Goal: Task Accomplishment & Management: Complete application form

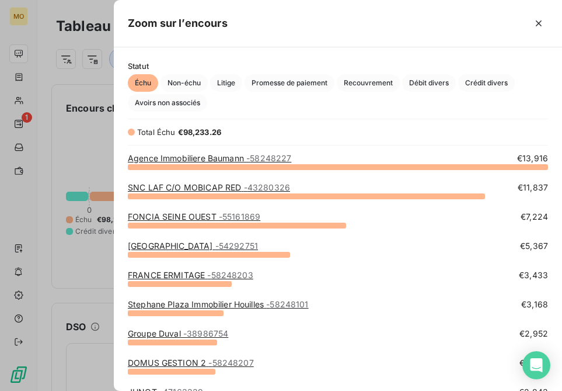
scroll to position [224, 449]
click at [81, 150] on div at bounding box center [281, 195] width 562 height 391
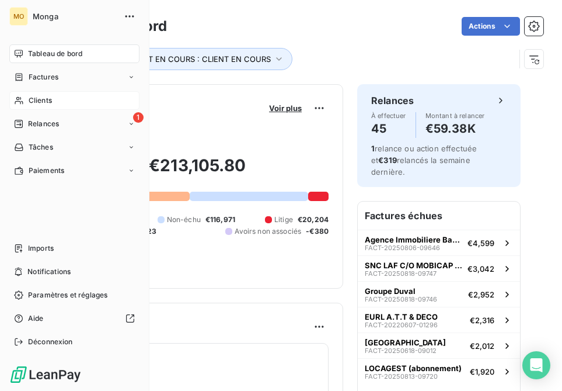
click at [18, 97] on icon at bounding box center [19, 101] width 8 height 8
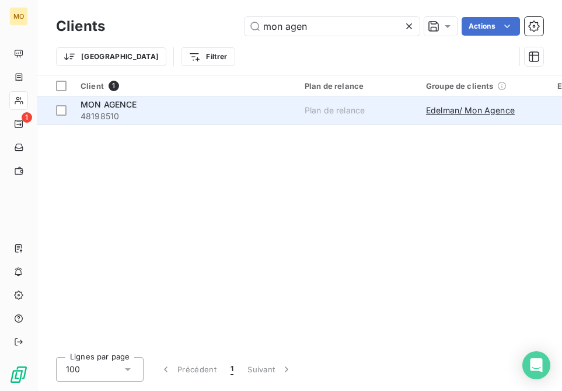
type input "mon agen"
click at [147, 112] on span "48198510" at bounding box center [186, 116] width 210 height 12
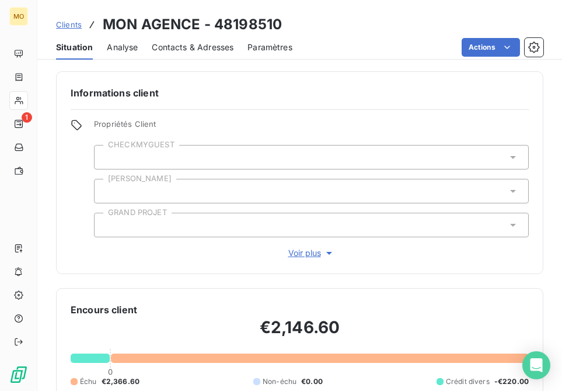
click at [181, 50] on span "Contacts & Adresses" at bounding box center [193, 47] width 82 height 12
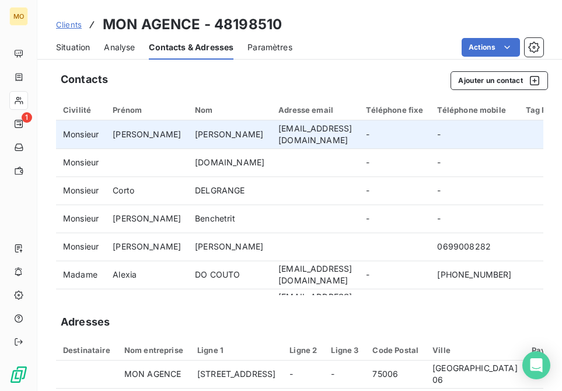
click at [272, 137] on td "[EMAIL_ADDRESS][DOMAIN_NAME]" at bounding box center [316, 134] width 88 height 28
copy td "[EMAIL_ADDRESS][DOMAIN_NAME]"
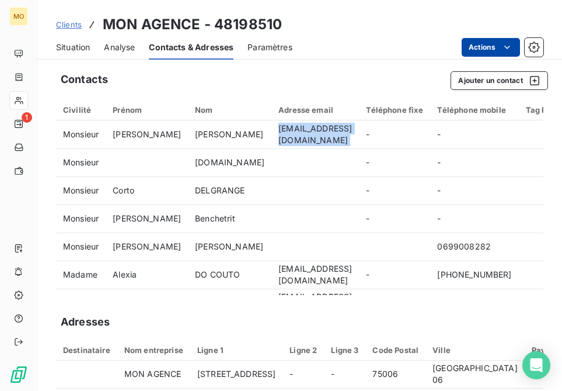
click at [496, 44] on html "MO 1 Clients MON AGENCE - 48198510 Situation Analyse Contacts & Adresses Paramè…" at bounding box center [281, 195] width 562 height 391
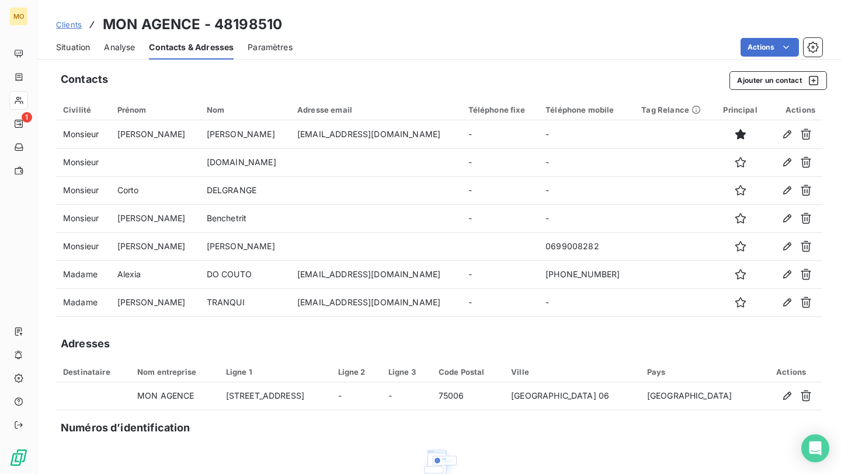
click at [647, 46] on html "MO 1 Clients MON AGENCE - 48198510 Situation Analyse Contacts & Adresses Paramè…" at bounding box center [420, 237] width 841 height 474
click at [770, 78] on button "Ajouter un contact" at bounding box center [778, 80] width 98 height 19
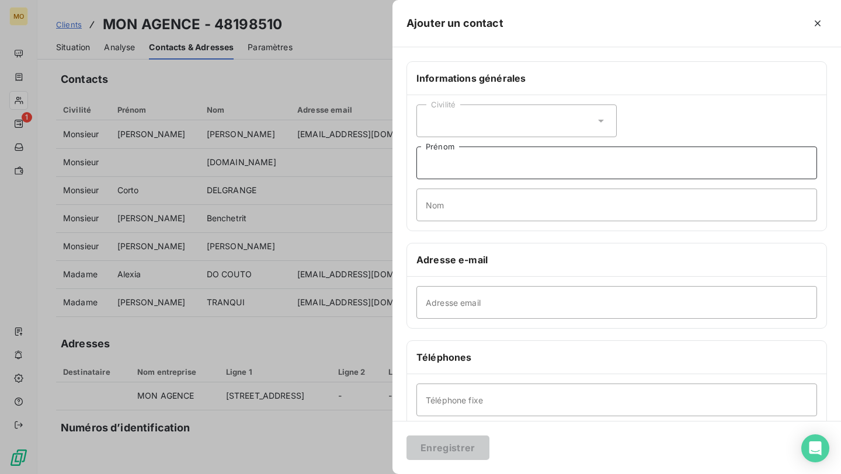
click at [520, 168] on input "Prénom" at bounding box center [616, 163] width 401 height 33
type input "l"
type input "ligne generale"
click at [449, 294] on input "Adresse email" at bounding box center [616, 302] width 401 height 33
paste input "01 77 37 06 30"
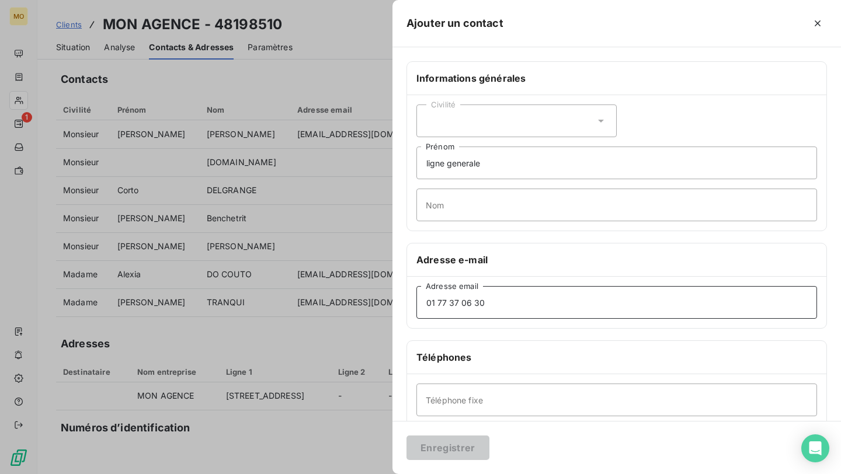
type input "01 77 37 06 30"
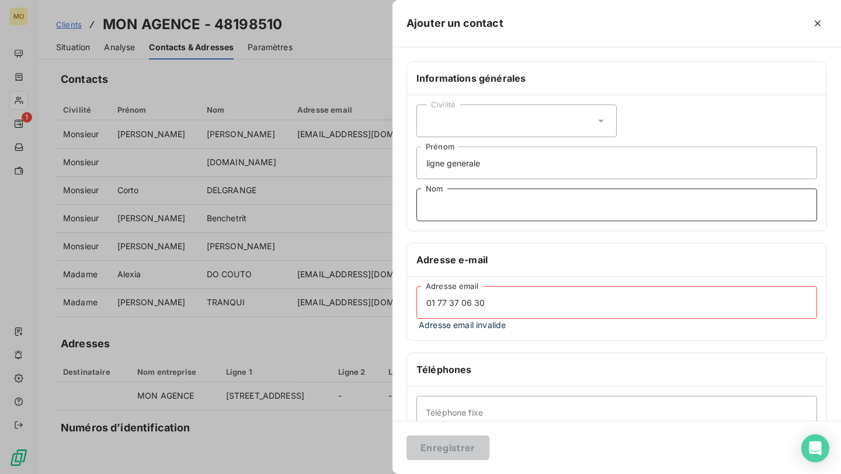
click at [466, 213] on input "Nom" at bounding box center [616, 205] width 401 height 33
click at [457, 321] on span "Adresse email invalide" at bounding box center [616, 325] width 401 height 12
click at [459, 308] on input "01 77 37 06 30" at bounding box center [616, 302] width 401 height 33
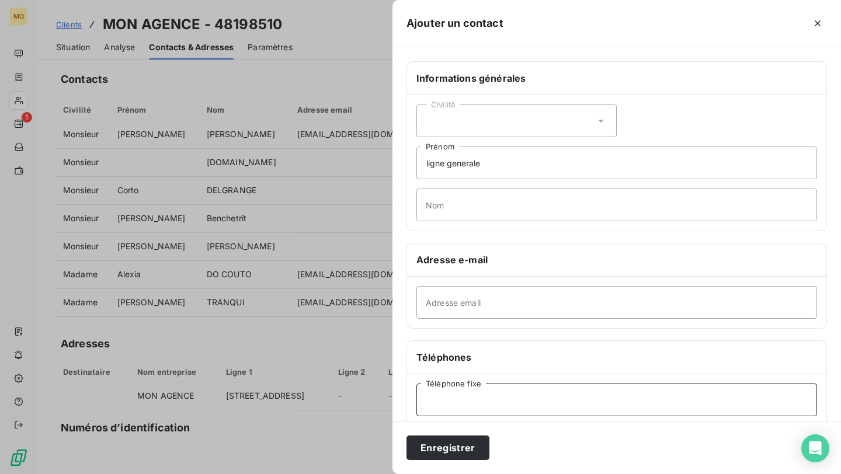
click at [464, 406] on input "Téléphone fixe" at bounding box center [616, 400] width 401 height 33
paste input "01 77 37 06 30"
type input "01 77 37 06 30"
click at [445, 440] on button "Enregistrer" at bounding box center [447, 448] width 83 height 25
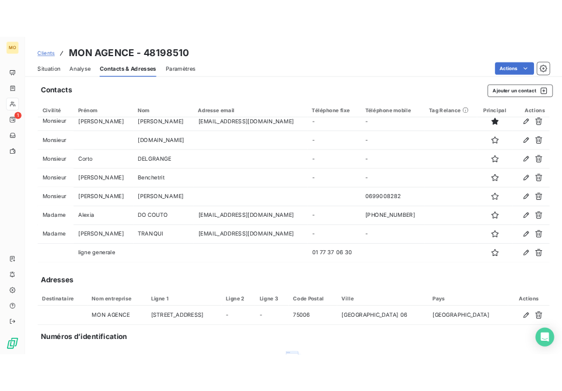
scroll to position [8, 0]
